Goal: Task Accomplishment & Management: Manage account settings

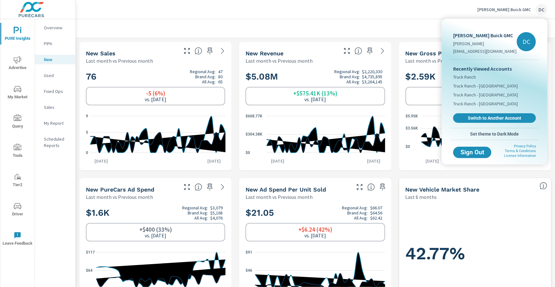
scroll to position [410, 0]
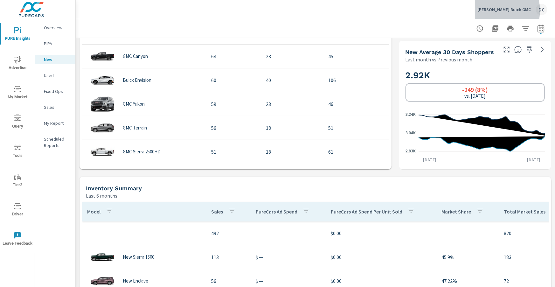
click at [495, 11] on p "[PERSON_NAME] Buick GMC" at bounding box center [504, 10] width 53 height 6
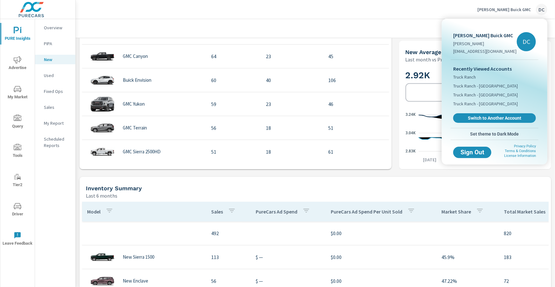
click at [493, 118] on span "Switch to Another Account" at bounding box center [495, 118] width 76 height 6
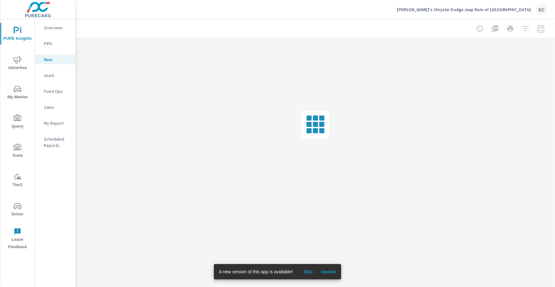
click at [12, 205] on span "Driver" at bounding box center [17, 210] width 31 height 16
